Goal: Information Seeking & Learning: Learn about a topic

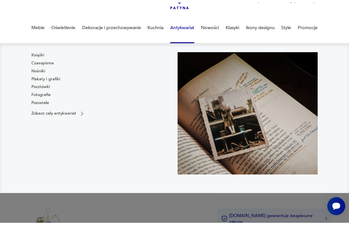
scroll to position [47, 0]
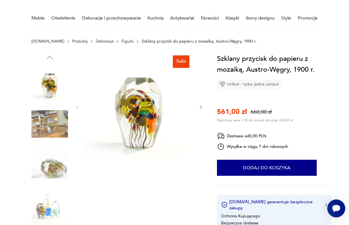
click at [47, 117] on img at bounding box center [49, 124] width 37 height 37
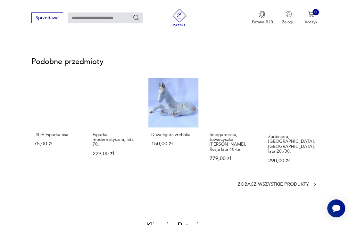
scroll to position [394, 0]
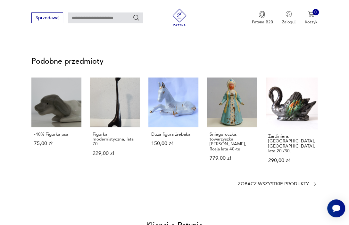
click at [81, 20] on input "text" at bounding box center [105, 17] width 75 height 11
type input "**********"
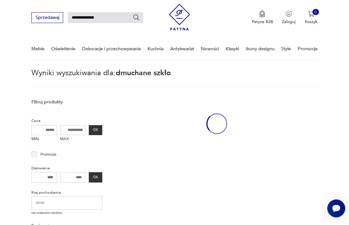
scroll to position [15, 0]
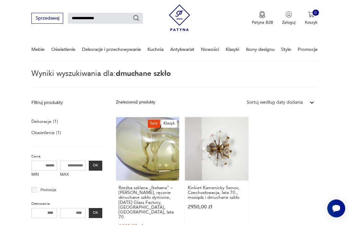
click at [190, 223] on link "Kinkiet Kamenicky Senov, Czechosłowacja, lata 70., mosiądz i dmuchane szkło 295…" at bounding box center [216, 182] width 63 height 130
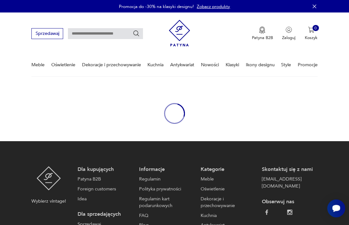
scroll to position [46, 0]
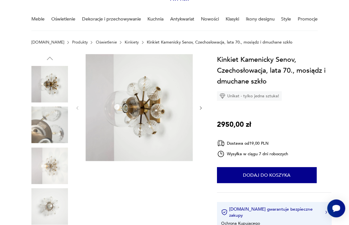
type input "**********"
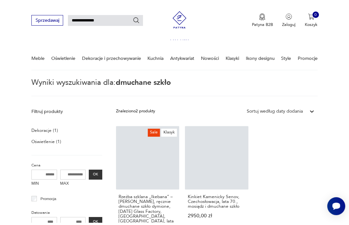
scroll to position [68, 0]
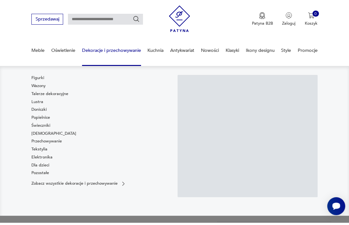
scroll to position [44, 0]
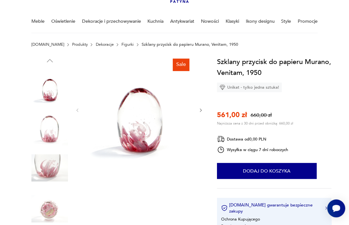
click at [43, 205] on img at bounding box center [49, 209] width 37 height 37
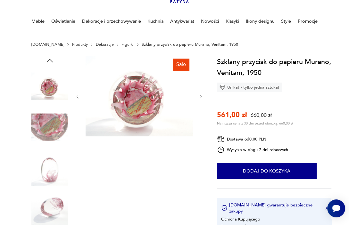
click at [49, 148] on div at bounding box center [49, 148] width 37 height 160
click at [47, 176] on img at bounding box center [49, 168] width 37 height 37
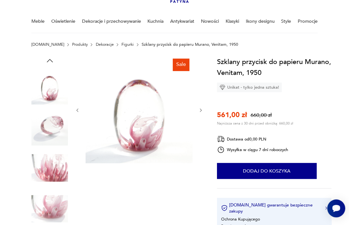
click at [48, 139] on img at bounding box center [49, 127] width 37 height 37
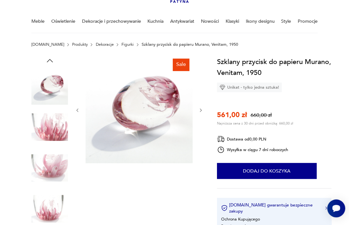
click at [121, 45] on link "Figurki" at bounding box center [127, 44] width 12 height 4
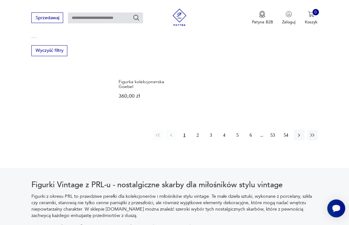
scroll to position [810, 0]
